Goal: Information Seeking & Learning: Learn about a topic

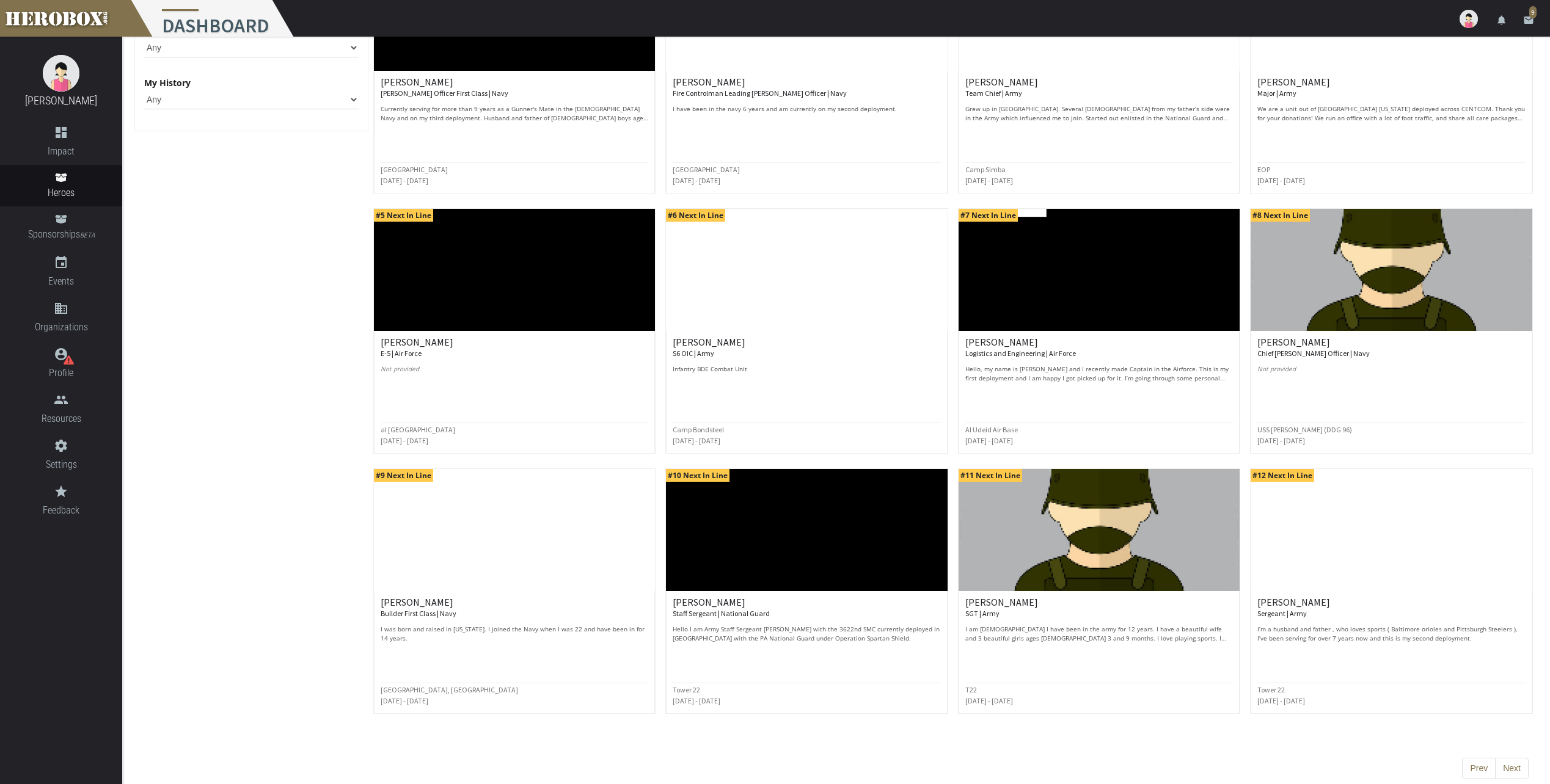
scroll to position [242, 0]
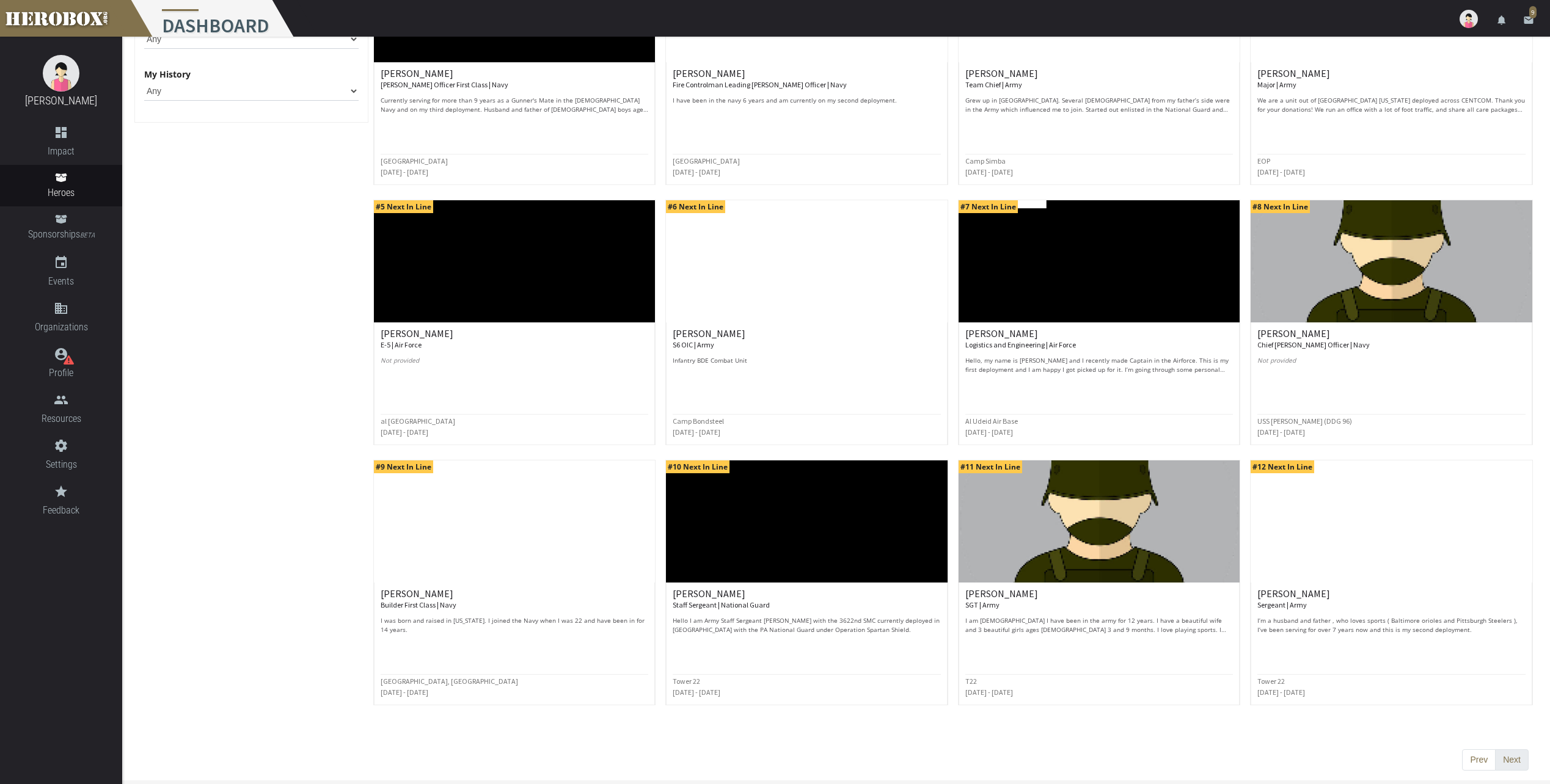
click at [1507, 763] on button "Next" at bounding box center [1511, 761] width 33 height 22
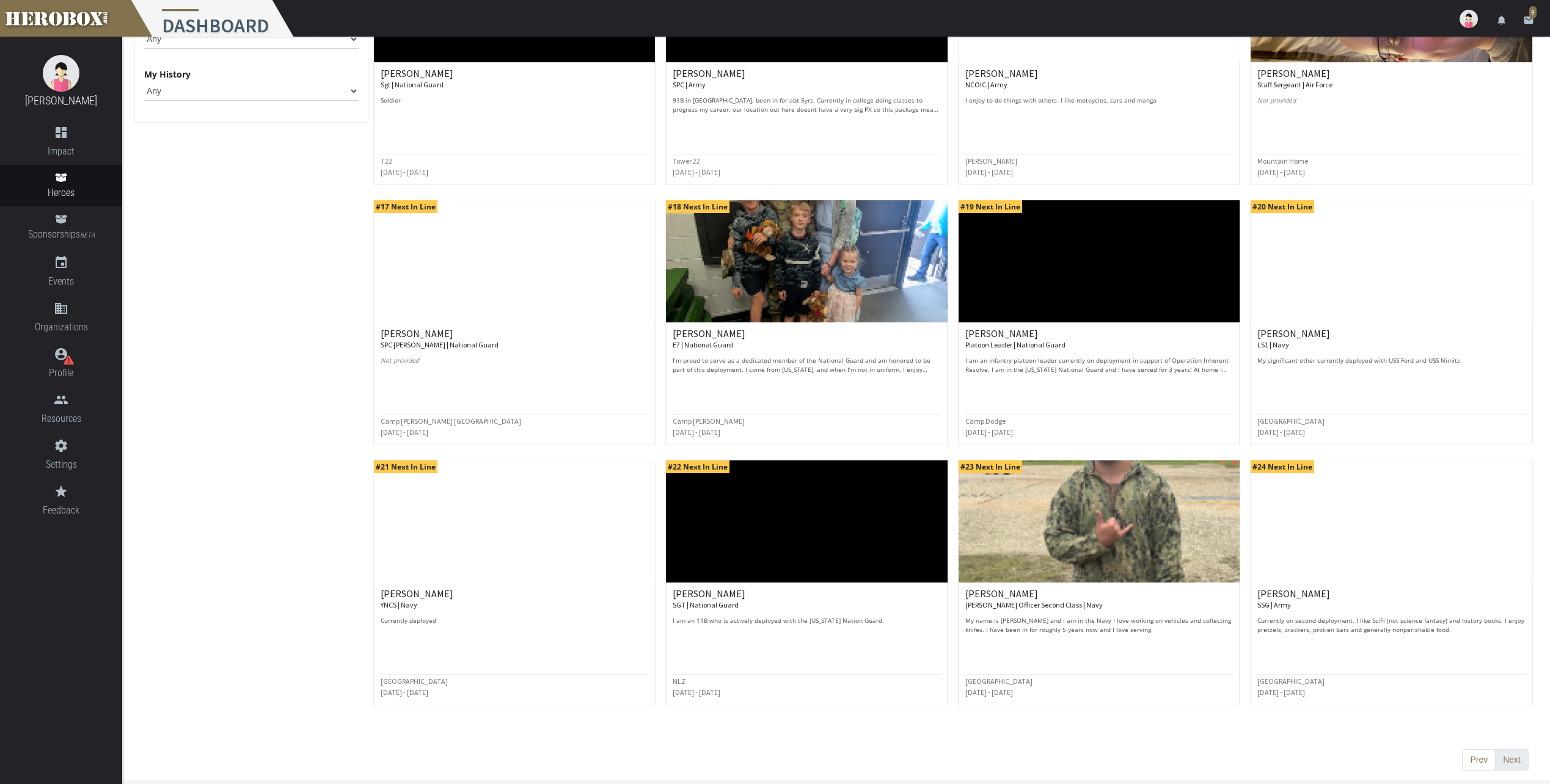
click at [1521, 765] on button "Next" at bounding box center [1511, 761] width 33 height 22
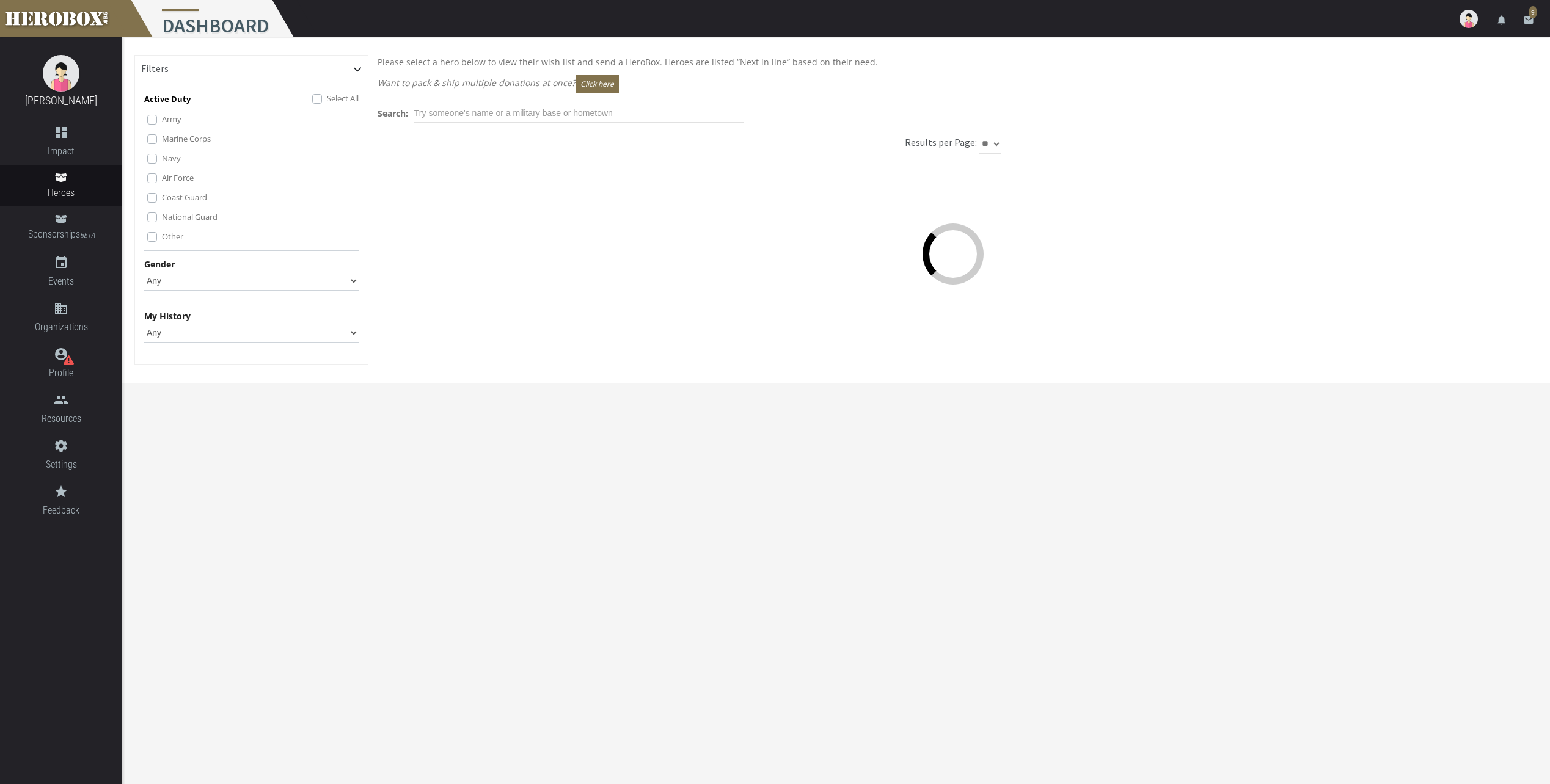
scroll to position [0, 0]
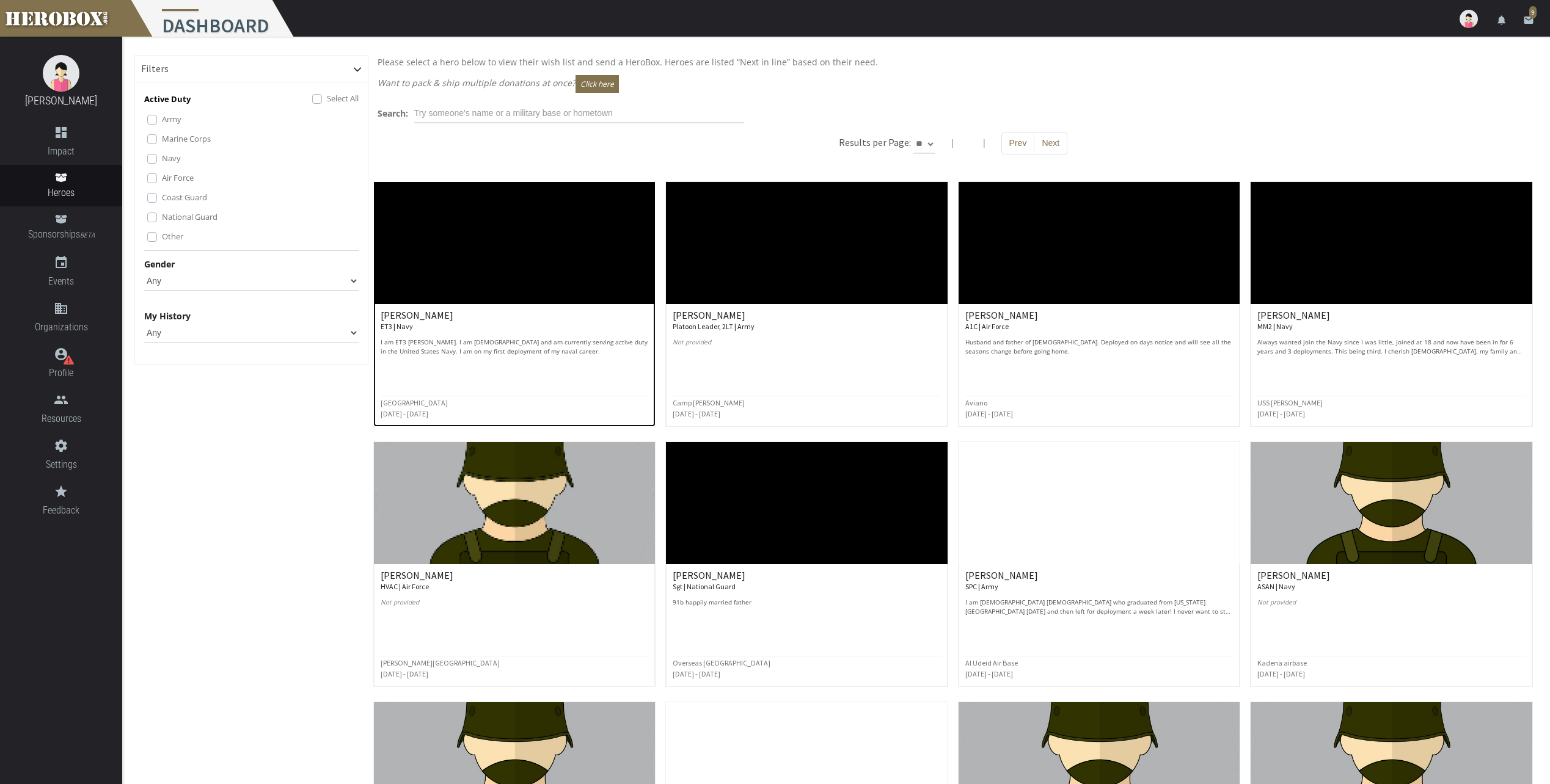
click at [522, 349] on p "I am ET3 [PERSON_NAME]. I am [DEMOGRAPHIC_DATA] and am currently serving active…" at bounding box center [515, 347] width 268 height 18
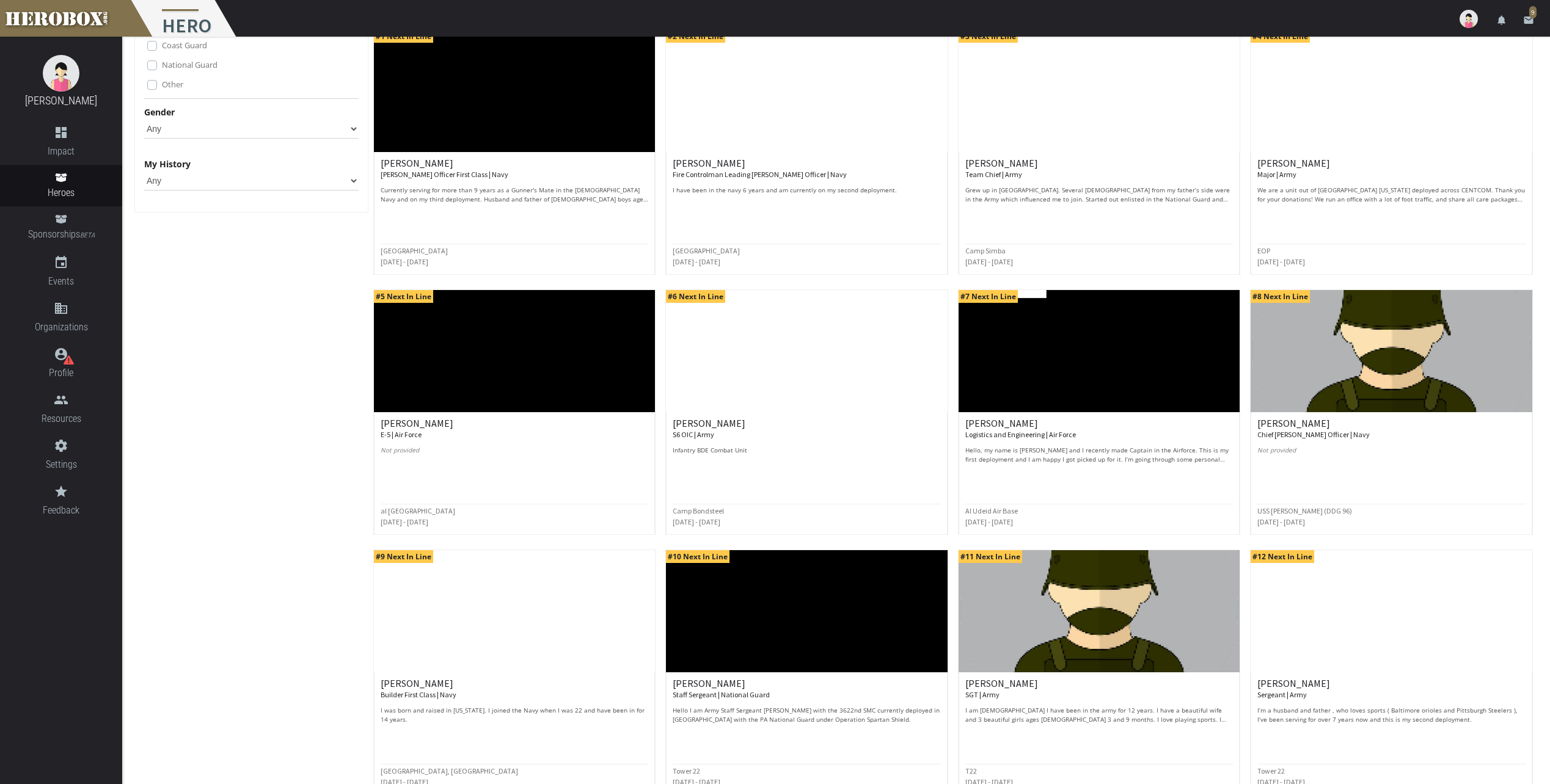
scroll to position [242, 0]
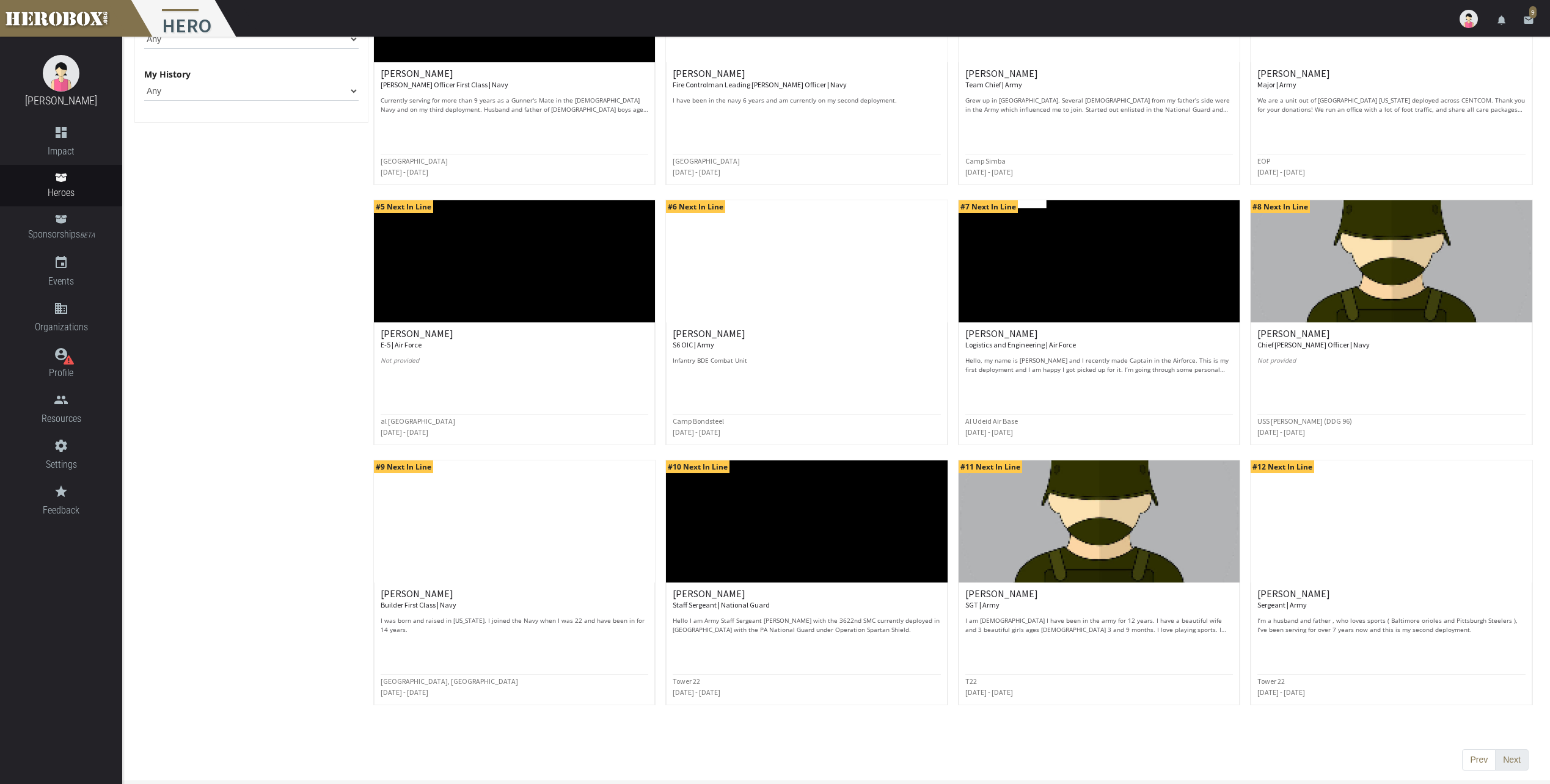
click at [1517, 759] on button "Next" at bounding box center [1511, 761] width 33 height 22
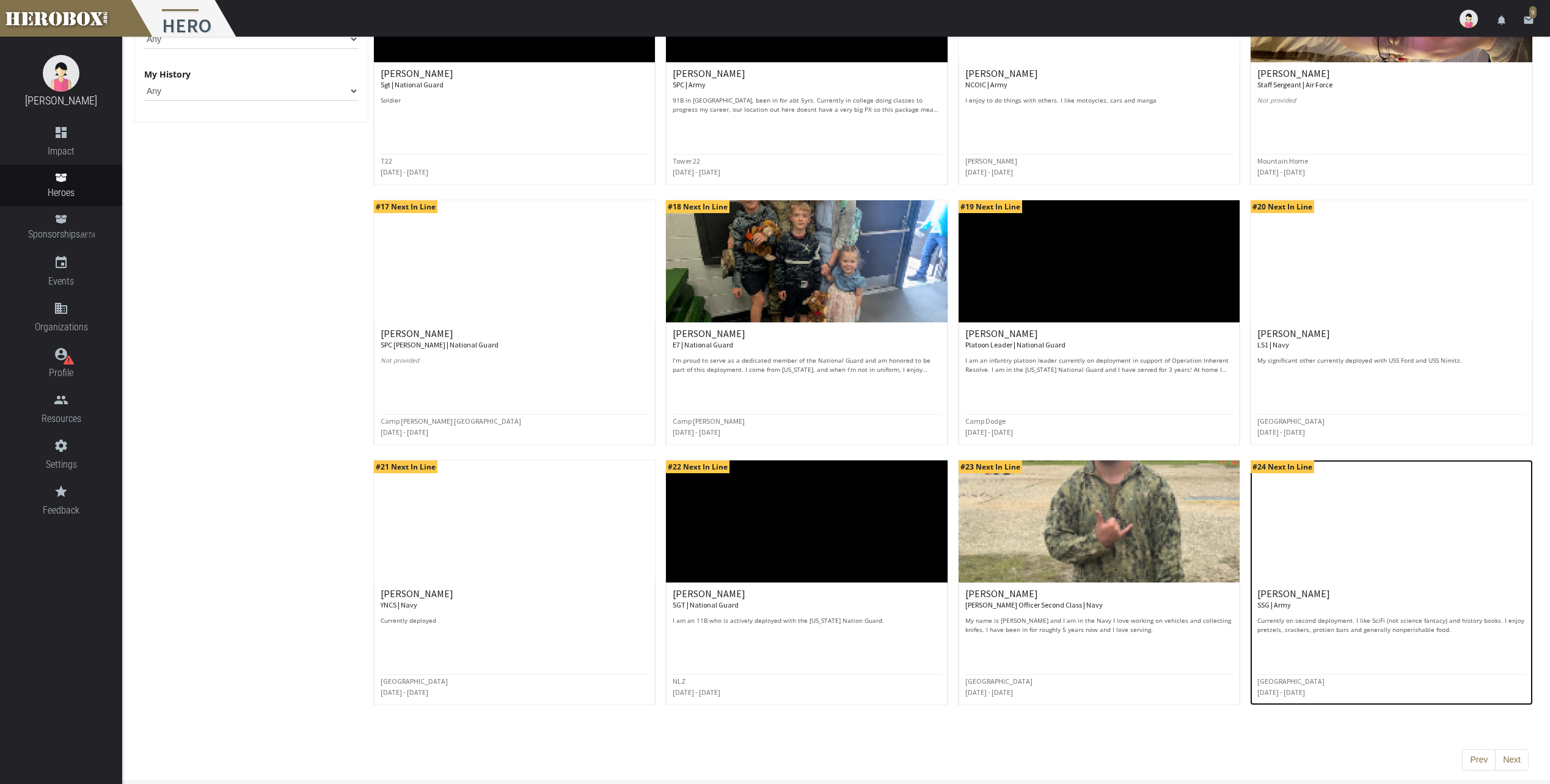
click at [1306, 627] on p "Currently on second deployment. I like SciFi (not science fantacy) and history …" at bounding box center [1391, 625] width 268 height 18
